Goal: Find specific page/section: Find specific page/section

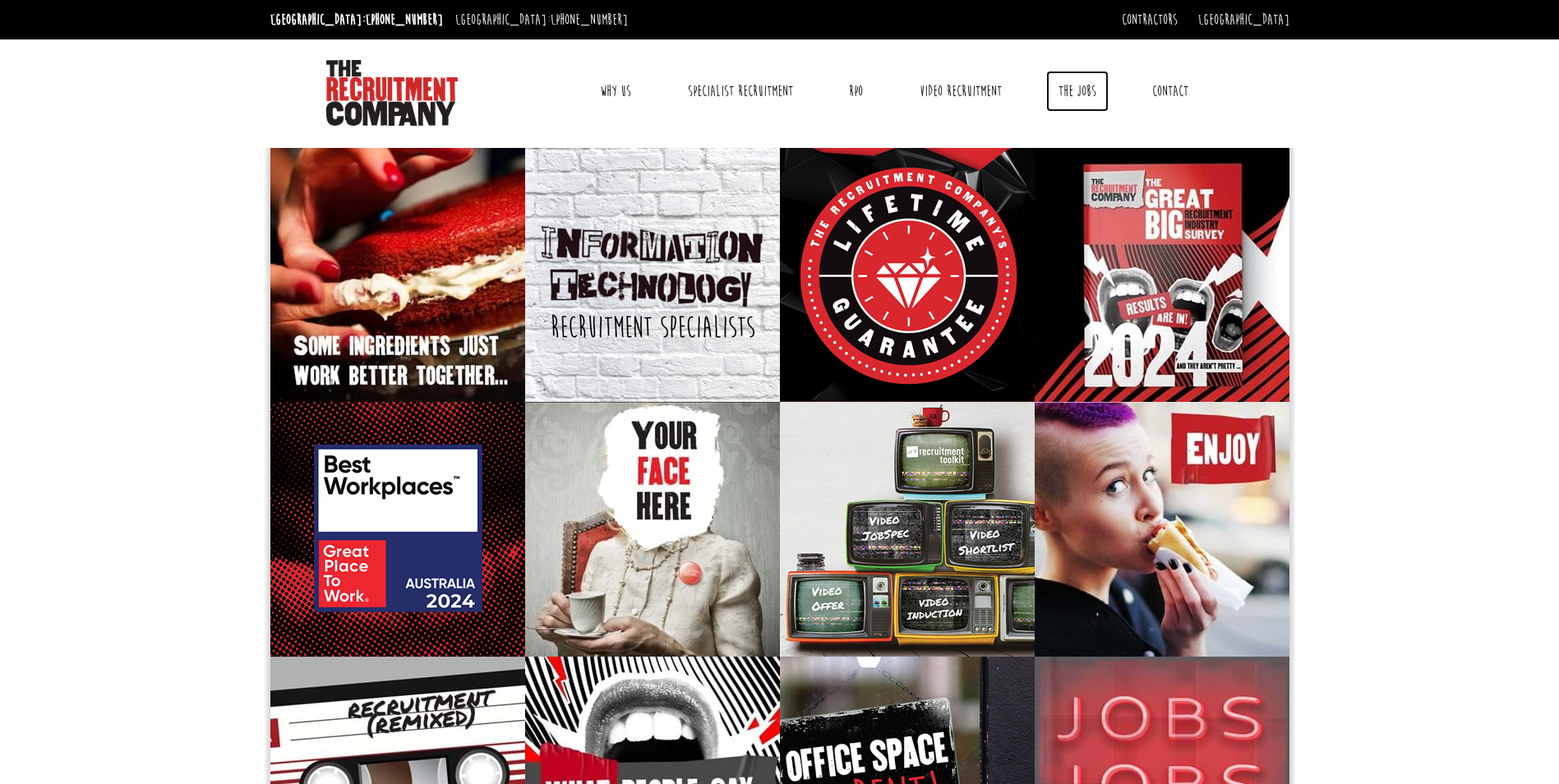
click at [1078, 96] on link "The Jobs" at bounding box center [1077, 90] width 62 height 41
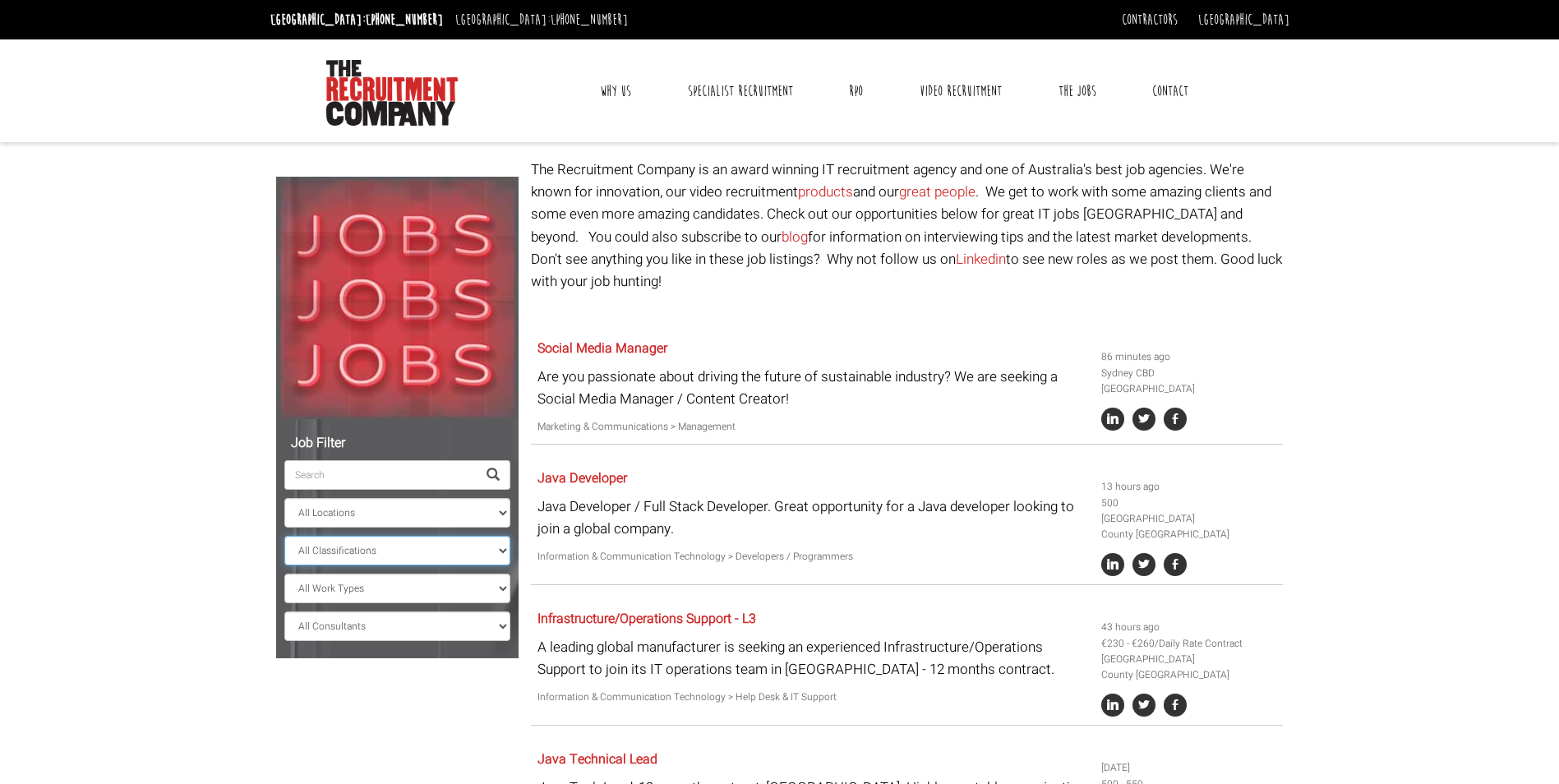
click at [453, 552] on select "All Classifications Banking & Financial Services Information & Communication Te…" at bounding box center [397, 550] width 226 height 30
click at [426, 581] on select "All Work Types Full Time Part Time Casual Contract / Temp" at bounding box center [397, 588] width 226 height 30
click at [424, 589] on select "All Work Types Full Time Part Time Casual Contract / Temp" at bounding box center [397, 588] width 226 height 30
click at [416, 624] on select "All Consultants [PERSON_NAME] - Infrastructure, Cloud & DevOps, Contract [PERSO…" at bounding box center [397, 626] width 226 height 30
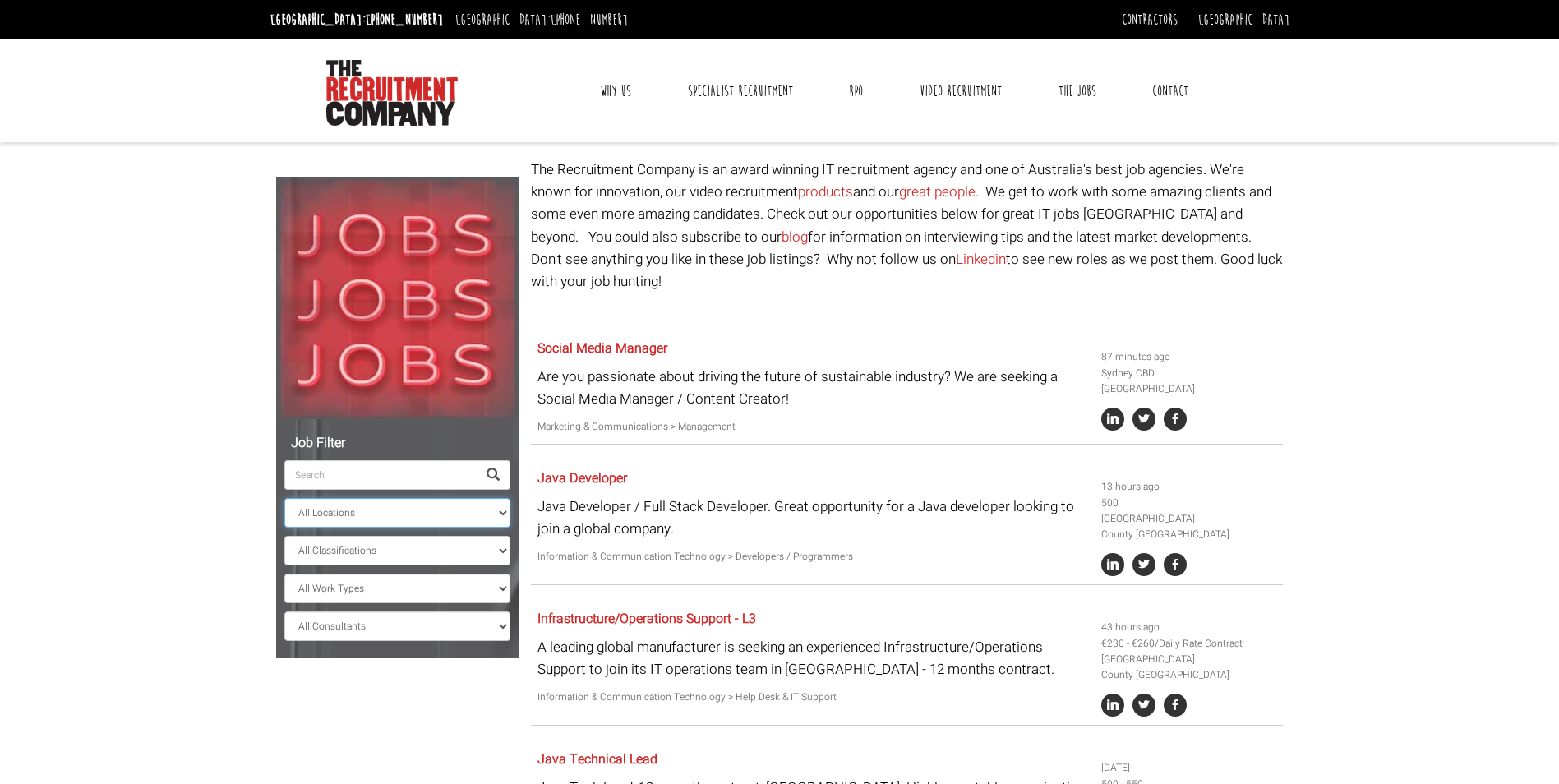
click at [388, 503] on select "All Locations [GEOGRAPHIC_DATA] [GEOGRAPHIC_DATA] [GEOGRAPHIC_DATA] [GEOGRAPHIC…" at bounding box center [397, 512] width 226 height 30
select select "[GEOGRAPHIC_DATA]"
click at [285, 498] on select "All Locations [GEOGRAPHIC_DATA] [GEOGRAPHIC_DATA] [GEOGRAPHIC_DATA] [GEOGRAPHIC…" at bounding box center [397, 512] width 226 height 30
